Goal: Browse casually

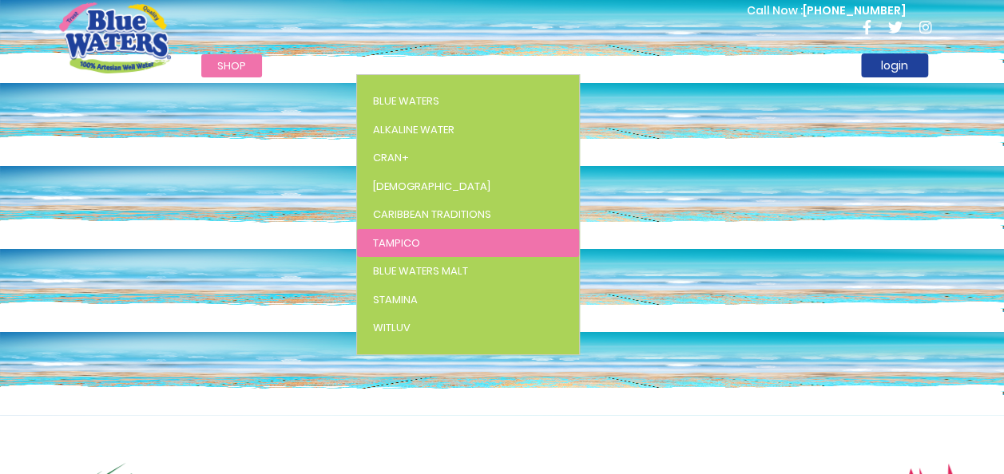
click at [395, 239] on span "Tampico" at bounding box center [396, 243] width 47 height 15
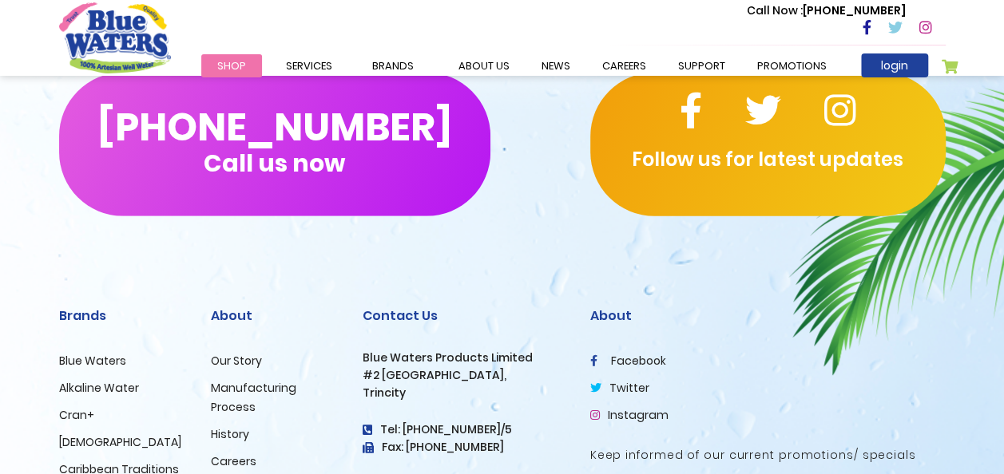
scroll to position [2015, 0]
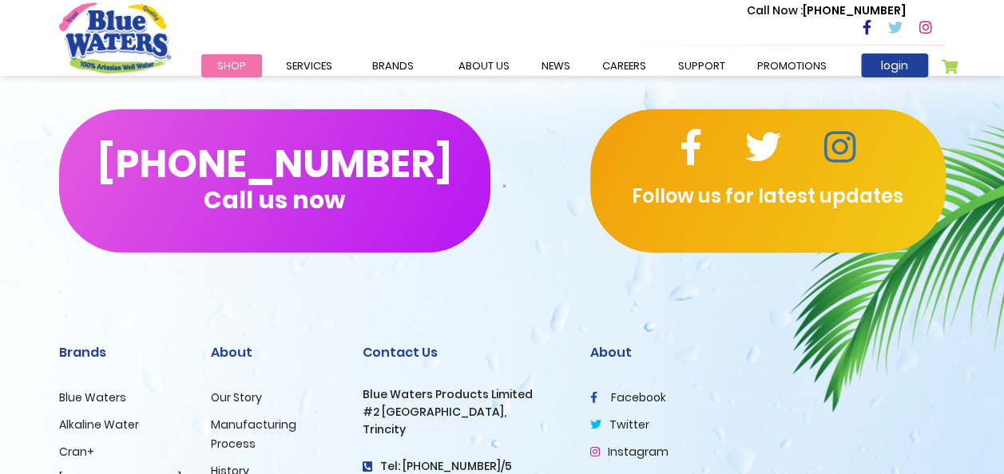
click at [838, 147] on icon at bounding box center [839, 147] width 31 height 36
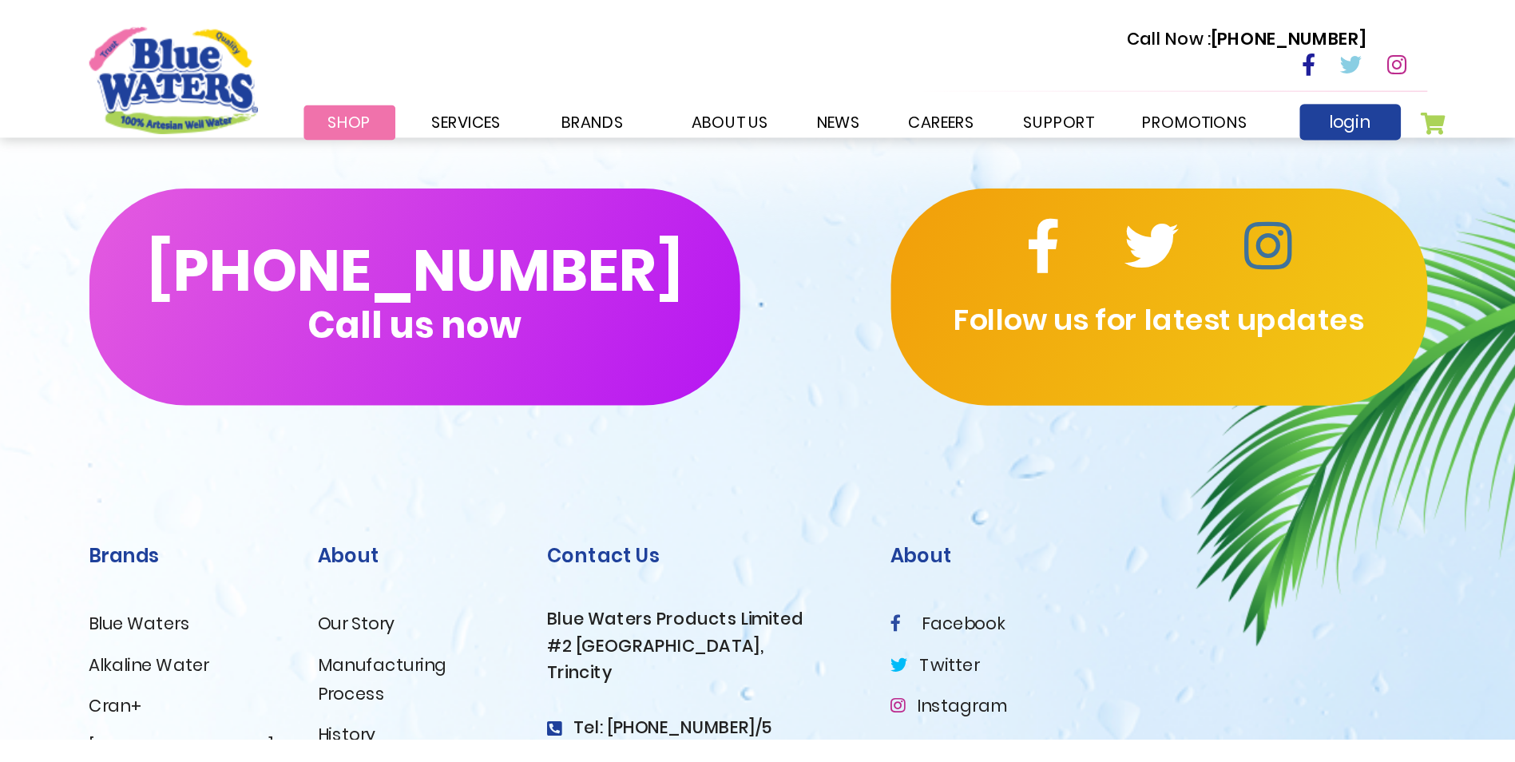
scroll to position [1942, 0]
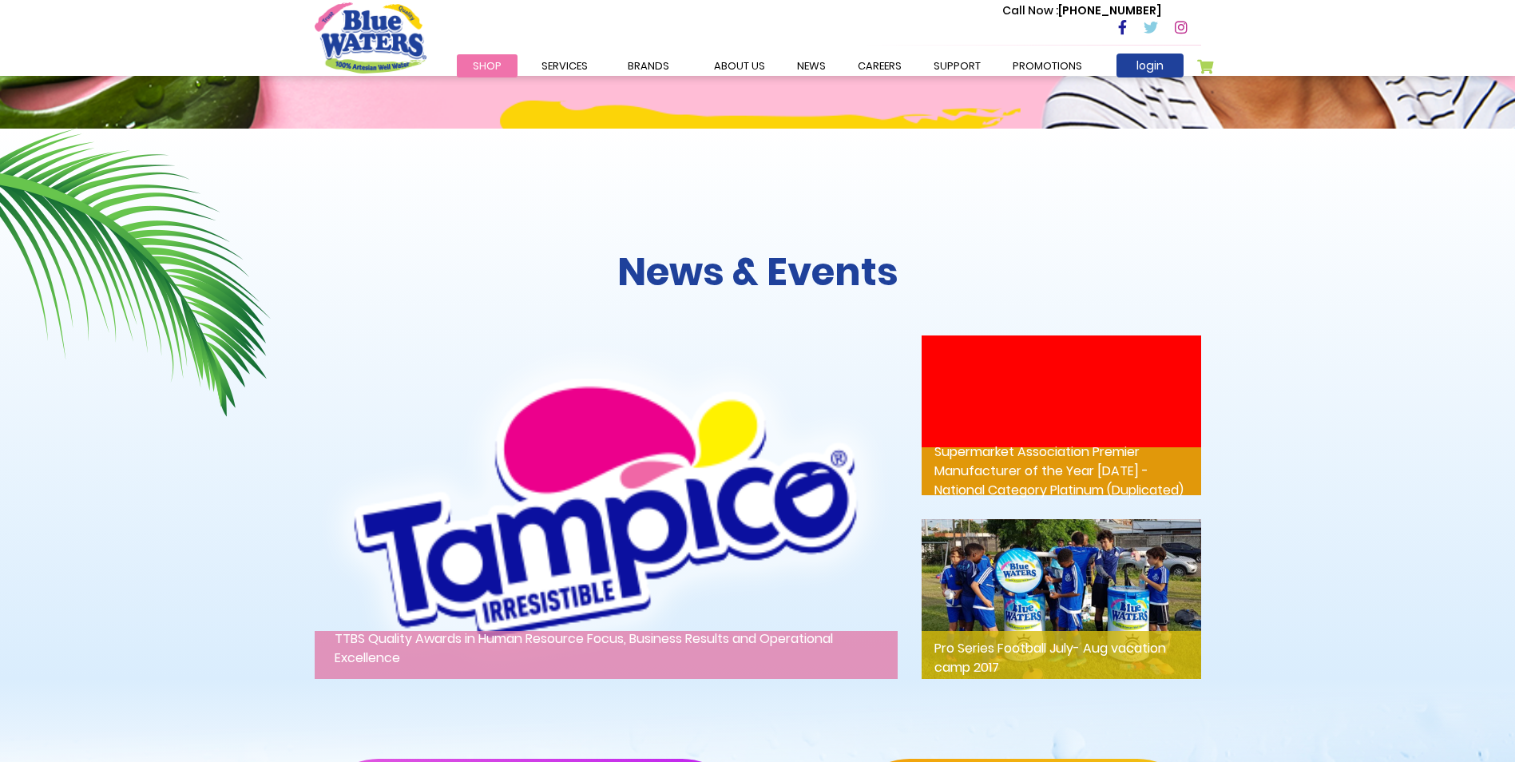
scroll to position [1772, 0]
